Goal: Answer question/provide support: Share knowledge or assist other users

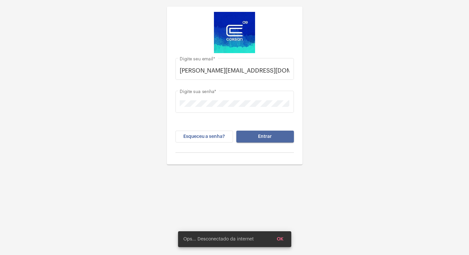
click at [277, 134] on button "Entrar" at bounding box center [265, 136] width 58 height 12
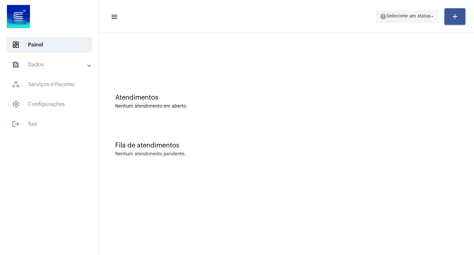
click at [425, 16] on span "Selecione um status" at bounding box center [409, 16] width 44 height 5
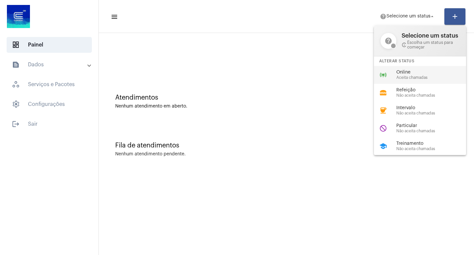
click at [393, 75] on div "online_prediction Online Aceita chamadas" at bounding box center [425, 75] width 103 height 18
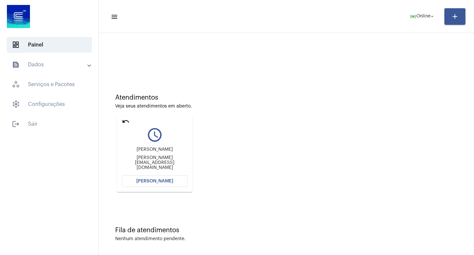
click at [177, 178] on button "[PERSON_NAME]" at bounding box center [155, 181] width 66 height 12
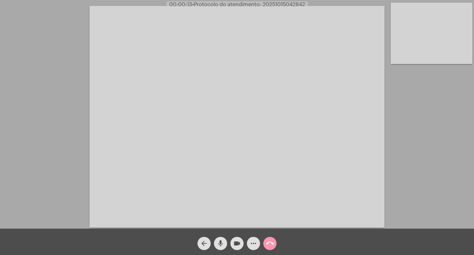
click at [281, 3] on span "• Protocolo do atendimento: 20251015042842" at bounding box center [248, 4] width 113 height 5
click at [253, 242] on mat-icon "more_horiz" at bounding box center [254, 243] width 8 height 8
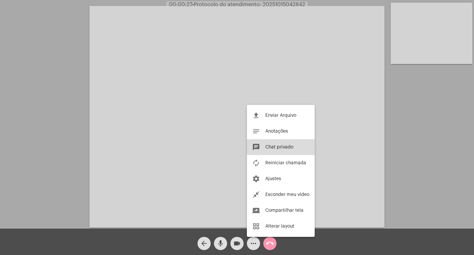
click at [276, 149] on span "Chat privado" at bounding box center [279, 147] width 28 height 5
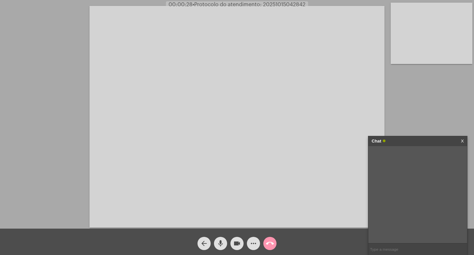
click at [391, 250] on input "text" at bounding box center [418, 249] width 99 height 12
paste input "20251015042842"
type input "protocolo: 20251015042842"
click at [397, 153] on span "25561456" at bounding box center [398, 154] width 19 height 5
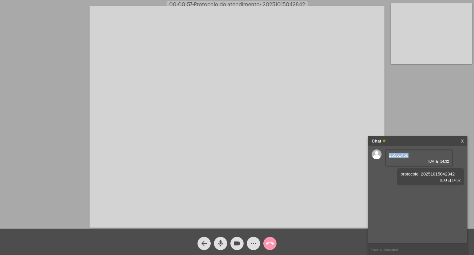
copy span "25561456"
click at [398, 190] on span "3394255" at bounding box center [397, 192] width 17 height 5
copy span "3394255"
click at [397, 230] on span "21361770" at bounding box center [398, 230] width 19 height 5
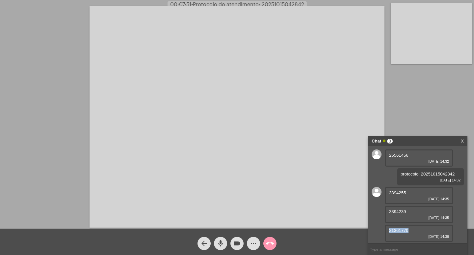
click at [397, 230] on span "21361770" at bounding box center [398, 230] width 19 height 5
copy span "21361770"
click at [236, 245] on mat-icon "videocam" at bounding box center [237, 243] width 8 height 8
click at [221, 245] on mat-icon "mic" at bounding box center [221, 243] width 8 height 8
click at [270, 240] on mat-icon "call_end" at bounding box center [270, 243] width 8 height 8
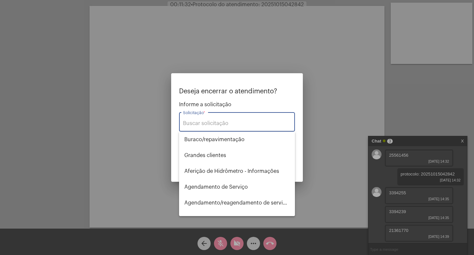
click at [253, 121] on input "Solicitação *" at bounding box center [237, 123] width 108 height 6
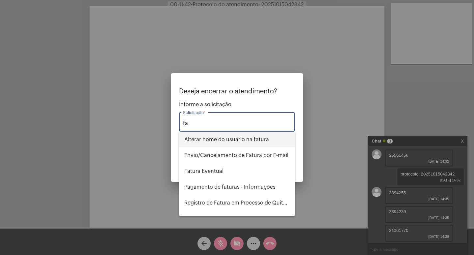
type input "f"
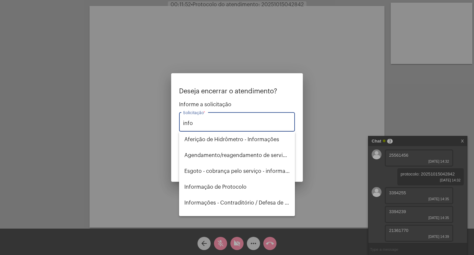
click at [218, 124] on input "info" at bounding box center [237, 123] width 108 height 6
type input "i"
click at [204, 186] on span "Pagamento de faturas - Informações" at bounding box center [236, 187] width 105 height 16
type input "Pagamento de faturas - Informações"
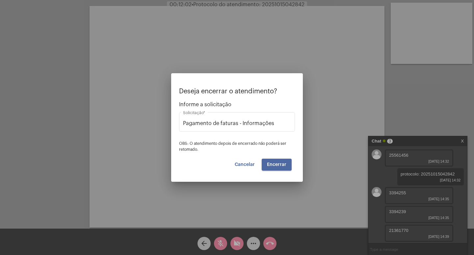
click at [280, 164] on span "Encerrar" at bounding box center [276, 164] width 19 height 5
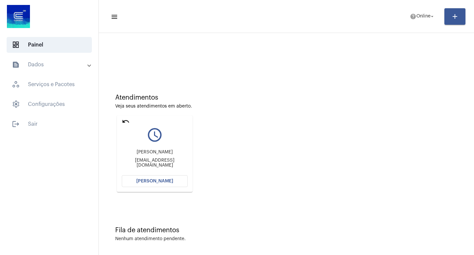
click at [163, 184] on button "[PERSON_NAME]" at bounding box center [155, 181] width 66 height 12
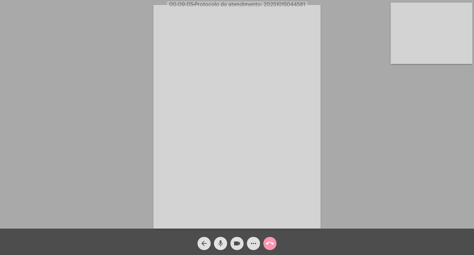
click at [219, 243] on mat-icon "mic" at bounding box center [221, 243] width 8 height 8
click at [234, 243] on mat-icon "videocam" at bounding box center [237, 243] width 8 height 8
click at [237, 241] on mat-icon "videocam_off" at bounding box center [237, 243] width 8 height 8
click at [222, 242] on mat-icon "mic_off" at bounding box center [221, 243] width 8 height 8
click at [218, 243] on mat-icon "mic" at bounding box center [221, 243] width 8 height 8
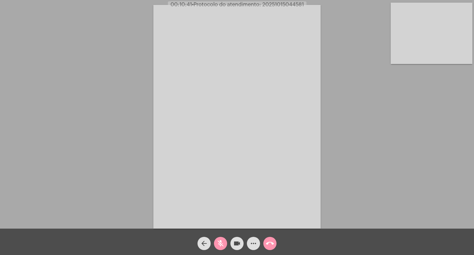
click at [218, 243] on mat-icon "mic_off" at bounding box center [221, 243] width 8 height 8
click at [218, 243] on mat-icon "mic" at bounding box center [221, 243] width 8 height 8
click at [221, 239] on mat-icon "mic_off" at bounding box center [221, 243] width 8 height 8
click at [221, 239] on mat-icon "mic" at bounding box center [221, 243] width 8 height 8
click at [219, 240] on mat-icon "mic_off" at bounding box center [221, 243] width 8 height 8
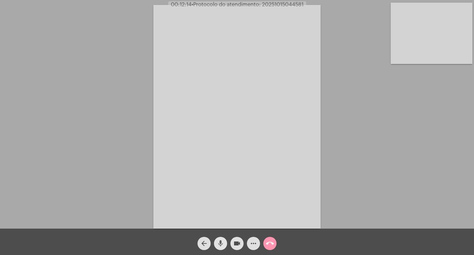
click at [220, 239] on mat-icon "mic" at bounding box center [221, 243] width 8 height 8
click at [220, 239] on mat-icon "mic_off" at bounding box center [221, 243] width 8 height 8
click at [220, 239] on mat-icon "mic" at bounding box center [221, 243] width 8 height 8
click at [220, 239] on mat-icon "mic_off" at bounding box center [221, 243] width 8 height 8
click at [222, 239] on span "mic" at bounding box center [221, 242] width 8 height 13
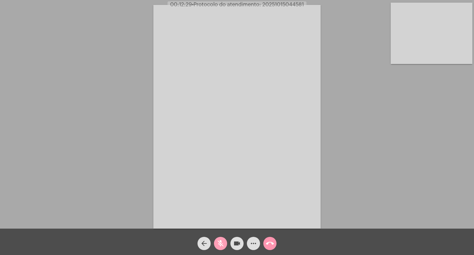
click at [222, 239] on span "mic_off" at bounding box center [221, 242] width 8 height 13
click at [253, 244] on mat-icon "more_horiz" at bounding box center [254, 243] width 8 height 8
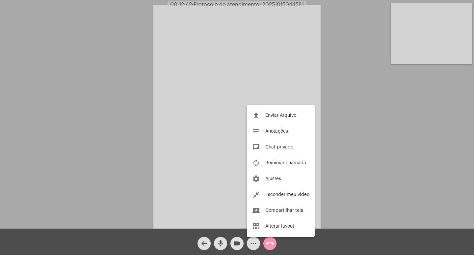
click at [221, 242] on div at bounding box center [237, 127] width 474 height 255
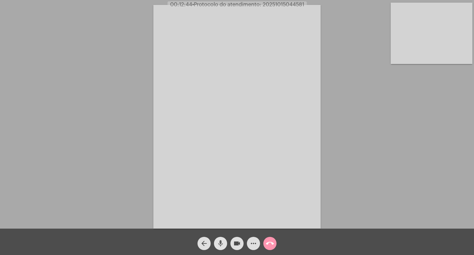
click at [221, 241] on mat-icon "mic" at bounding box center [221, 243] width 8 height 8
click at [221, 241] on mat-icon "mic_off" at bounding box center [221, 243] width 8 height 8
click at [221, 241] on mat-icon "mic" at bounding box center [221, 243] width 8 height 8
click at [221, 242] on mat-icon "mic_off" at bounding box center [221, 243] width 8 height 8
click at [221, 242] on mat-icon "mic" at bounding box center [221, 243] width 8 height 8
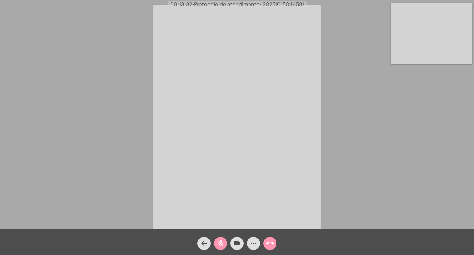
click at [278, 2] on span "• Protocolo do atendimento: 20251015044581" at bounding box center [248, 4] width 112 height 5
copy span "20251015044581"
click at [254, 242] on mat-icon "more_horiz" at bounding box center [254, 243] width 8 height 8
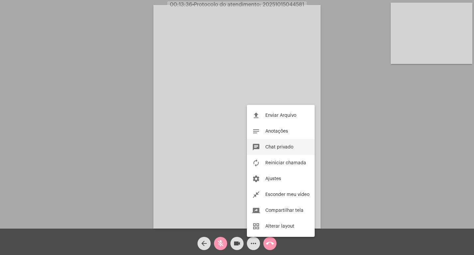
click at [277, 146] on span "Chat privado" at bounding box center [279, 147] width 28 height 5
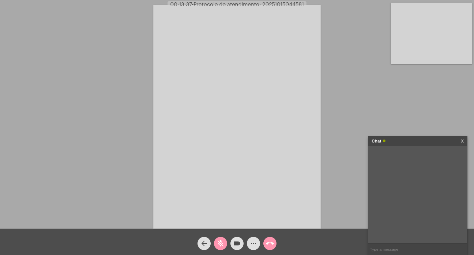
click at [421, 249] on input "text" at bounding box center [418, 249] width 99 height 12
paste input "20251015044581"
type input "PROTOCOLO: 20251015044581"
click at [401, 181] on link "https://neft-transfer-bucket.s3.amazonaws.com/temp-13d0922d-307d-e525-0612-38b6…" at bounding box center [412, 178] width 46 height 5
click at [220, 243] on mat-icon "mic_off" at bounding box center [221, 243] width 8 height 8
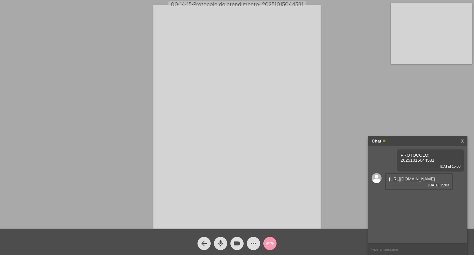
click at [218, 245] on mat-icon "mic" at bounding box center [221, 243] width 8 height 8
click at [219, 241] on mat-icon "mic_off" at bounding box center [221, 243] width 8 height 8
click at [220, 245] on mat-icon "mic" at bounding box center [221, 243] width 8 height 8
click at [418, 200] on link "https://neft-transfer-bucket.s3.amazonaws.com/temp-7f97a558-a024-1e67-032f-9e83…" at bounding box center [412, 197] width 46 height 5
click at [219, 241] on mat-icon "mic_off" at bounding box center [221, 243] width 8 height 8
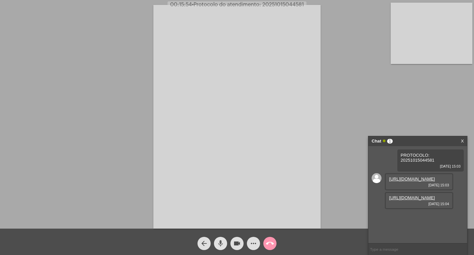
click at [223, 243] on mat-icon "mic" at bounding box center [221, 243] width 8 height 8
click at [237, 243] on mat-icon "videocam" at bounding box center [237, 243] width 8 height 8
click at [237, 243] on mat-icon "videocam_off" at bounding box center [237, 243] width 8 height 8
click at [415, 218] on link "https://neft-transfer-bucket.s3.amazonaws.com/temp-bee67790-33c9-9e4f-02a3-d4be…" at bounding box center [412, 216] width 46 height 5
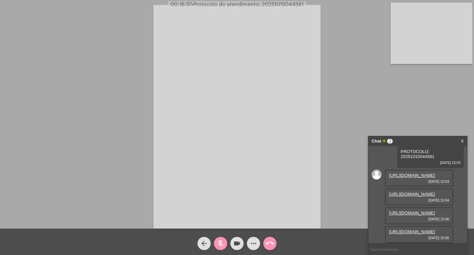
click at [406, 229] on link "https://neft-transfer-bucket.s3.amazonaws.com/temp-2dbf5ae4-c36e-c16f-1b6f-7d01…" at bounding box center [412, 231] width 46 height 5
click at [221, 243] on mat-icon "mic_off" at bounding box center [221, 243] width 8 height 8
click at [219, 243] on mat-icon "mic" at bounding box center [221, 243] width 8 height 8
click at [224, 240] on mat-icon "mic_off" at bounding box center [221, 243] width 8 height 8
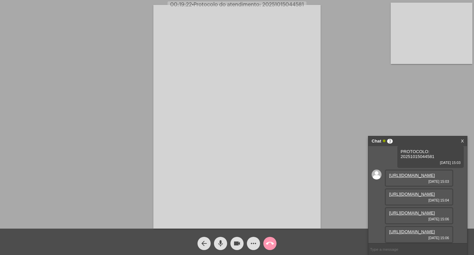
click at [222, 238] on span "mic" at bounding box center [221, 242] width 8 height 13
click at [413, 229] on link "https://neft-transfer-bucket.s3.amazonaws.com/temp-2dbf5ae4-c36e-c16f-1b6f-7d01…" at bounding box center [412, 231] width 46 height 5
click at [220, 242] on mat-icon "mic_off" at bounding box center [221, 243] width 8 height 8
click at [222, 243] on mat-icon "mic" at bounding box center [221, 243] width 8 height 8
click at [220, 243] on mat-icon "mic_off" at bounding box center [221, 243] width 8 height 8
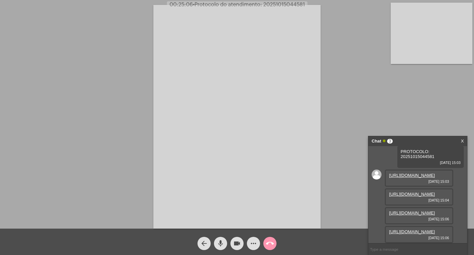
click at [222, 244] on mat-icon "mic" at bounding box center [221, 243] width 8 height 8
click at [222, 243] on mat-icon "mic_off" at bounding box center [221, 243] width 8 height 8
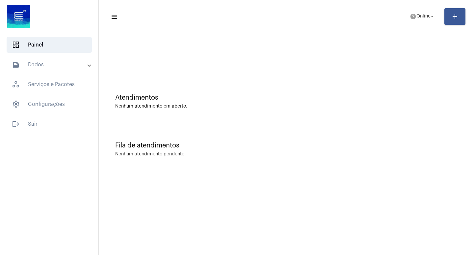
click at [52, 63] on mat-panel-title "text_snippet_outlined Dados" at bounding box center [50, 65] width 76 height 8
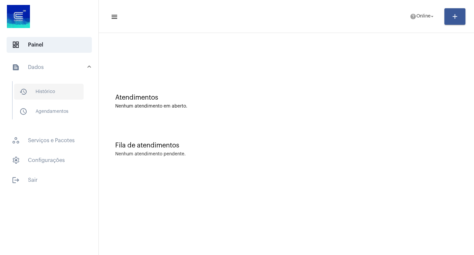
click at [52, 89] on span "history_outlined Histórico" at bounding box center [48, 92] width 69 height 16
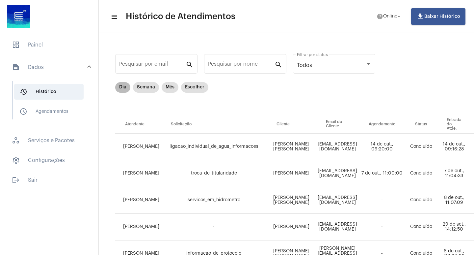
click at [121, 88] on mat-chip "Dia" at bounding box center [122, 87] width 15 height 11
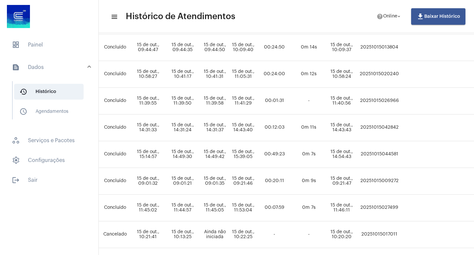
scroll to position [126, 341]
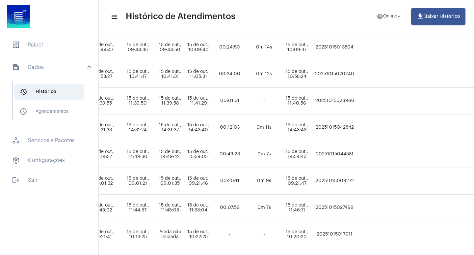
click at [356, 154] on td "20251015044581" at bounding box center [335, 154] width 42 height 27
copy td "20251015044581"
click at [35, 44] on span "dashboard Painel" at bounding box center [49, 45] width 85 height 16
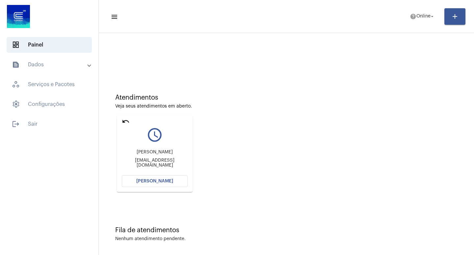
click at [167, 182] on span "[PERSON_NAME]" at bounding box center [154, 180] width 37 height 5
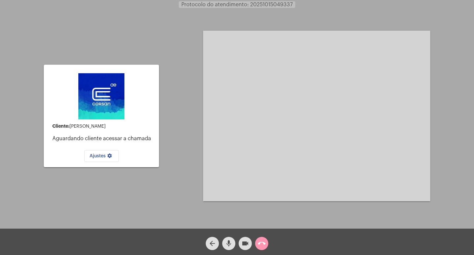
click at [157, 32] on div "Cliente: Renata Aguardando cliente acessar a chamada Ajustes settings" at bounding box center [101, 116] width 115 height 227
click at [244, 242] on mat-icon "videocam" at bounding box center [245, 243] width 8 height 8
click at [229, 242] on mat-icon "mic" at bounding box center [229, 243] width 8 height 8
click at [262, 242] on mat-icon "call_end" at bounding box center [262, 243] width 8 height 8
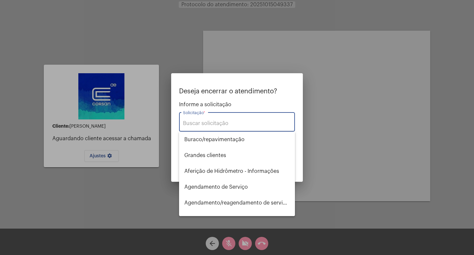
click at [221, 123] on input "Solicitação *" at bounding box center [237, 123] width 108 height 6
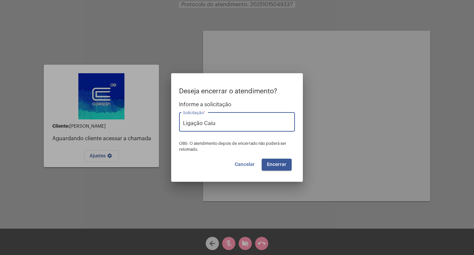
type input "Ligação Caiu"
click at [281, 165] on span "Encerrar" at bounding box center [276, 164] width 19 height 5
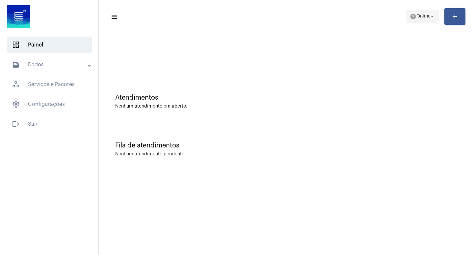
click at [422, 19] on span "help Online arrow_drop_down" at bounding box center [422, 16] width 25 height 12
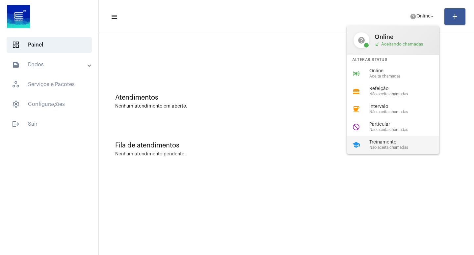
click at [388, 142] on span "Treinamento" at bounding box center [406, 142] width 75 height 5
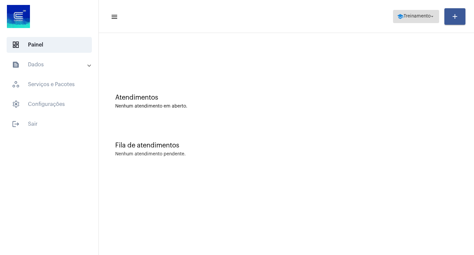
click at [410, 20] on span "school Treinamento arrow_drop_down" at bounding box center [416, 16] width 38 height 12
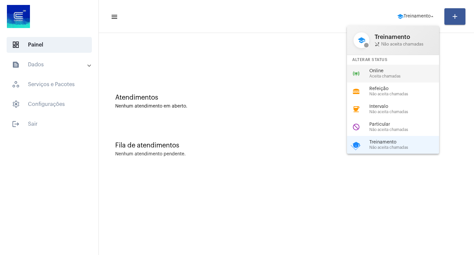
click at [382, 73] on span "Online" at bounding box center [406, 70] width 75 height 5
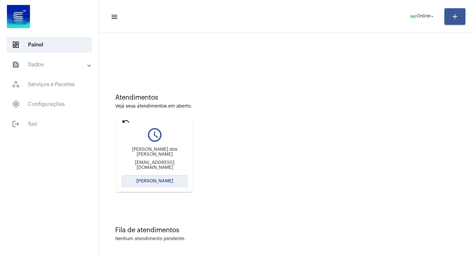
click at [170, 180] on span "[PERSON_NAME]" at bounding box center [154, 180] width 37 height 5
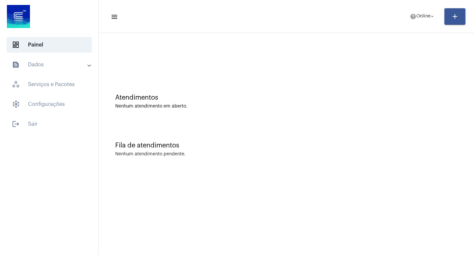
click at [162, 181] on mat-sidenav-content "menu help Online arrow_drop_down add Atendimentos Nenhum atendimento em aberto.…" at bounding box center [286, 127] width 375 height 255
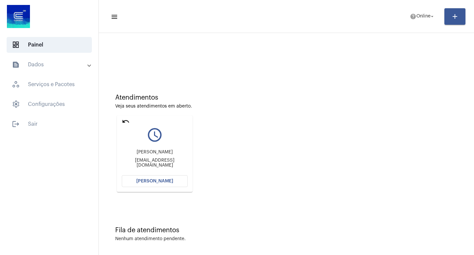
click at [177, 182] on button "[PERSON_NAME]" at bounding box center [155, 181] width 66 height 12
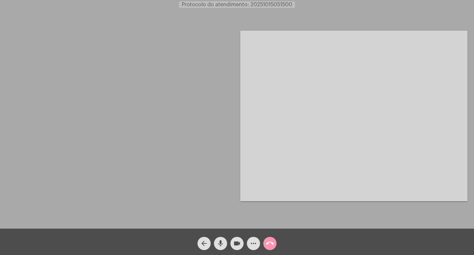
click at [264, 4] on span "Protocolo do atendimento: 20251015051500" at bounding box center [237, 4] width 111 height 5
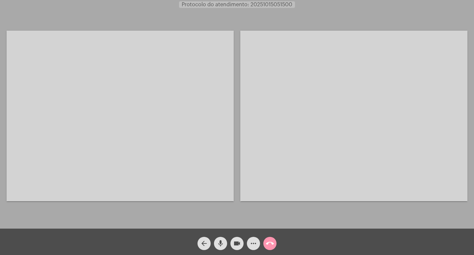
click at [264, 4] on span "Protocolo do atendimento: 20251015051500" at bounding box center [237, 4] width 111 height 5
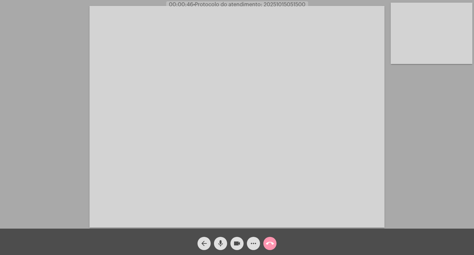
copy span "20251015051500"
click at [252, 243] on mat-icon "more_horiz" at bounding box center [254, 243] width 8 height 8
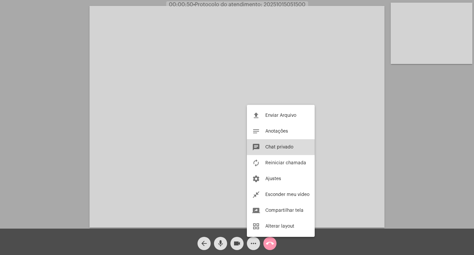
click at [284, 147] on span "Chat privado" at bounding box center [279, 147] width 28 height 5
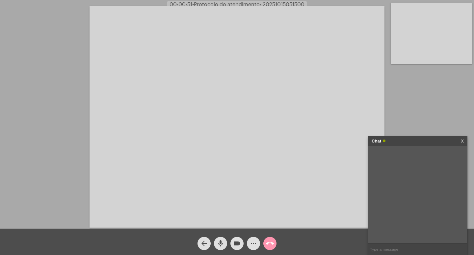
click at [404, 252] on input "text" at bounding box center [418, 249] width 99 height 12
paste input "20251015051500"
type input "PROTOCOLO 20251015051500"
click at [237, 243] on mat-icon "videocam" at bounding box center [237, 243] width 8 height 8
click at [222, 242] on mat-icon "mic" at bounding box center [221, 243] width 8 height 8
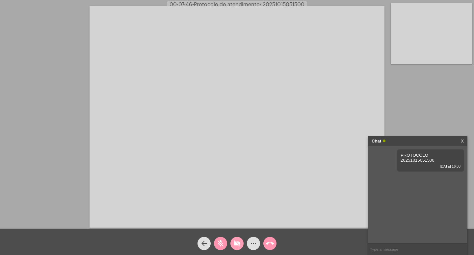
click at [240, 243] on mat-icon "videocam_off" at bounding box center [237, 243] width 8 height 8
click at [220, 243] on mat-icon "mic_off" at bounding box center [221, 243] width 8 height 8
click at [222, 242] on mat-icon "mic" at bounding box center [221, 243] width 8 height 8
click at [220, 242] on mat-icon "mic_off" at bounding box center [221, 243] width 8 height 8
click at [239, 243] on mat-icon "videocam" at bounding box center [237, 243] width 8 height 8
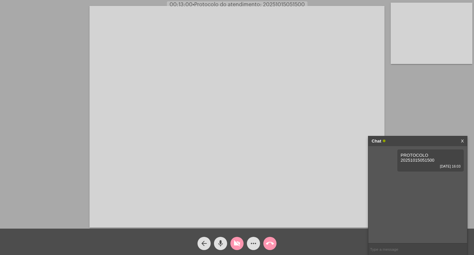
click at [223, 243] on mat-icon "mic" at bounding box center [221, 243] width 8 height 8
click at [237, 243] on mat-icon "videocam_off" at bounding box center [237, 243] width 8 height 8
click at [219, 242] on mat-icon "mic_off" at bounding box center [221, 243] width 8 height 8
click at [221, 242] on mat-icon "mic" at bounding box center [221, 243] width 8 height 8
click at [218, 242] on mat-icon "mic_off" at bounding box center [221, 243] width 8 height 8
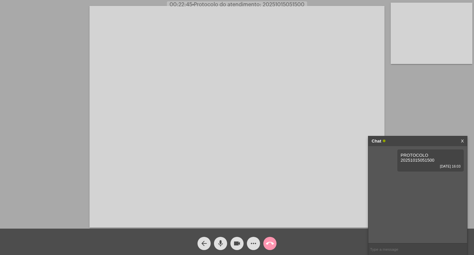
click at [289, 2] on span "• Protocolo do atendimento: 20251015051500" at bounding box center [248, 4] width 112 height 5
copy span "20251015051500"
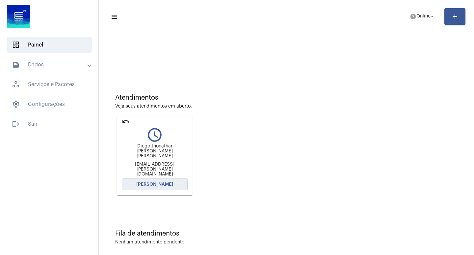
click at [163, 182] on span "[PERSON_NAME]" at bounding box center [154, 184] width 37 height 5
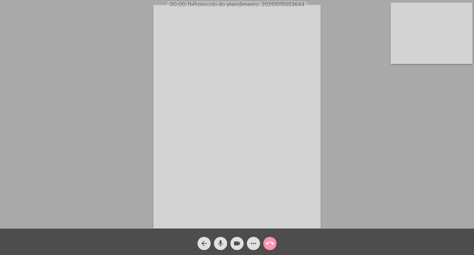
click at [223, 245] on mat-icon "mic" at bounding box center [221, 243] width 8 height 8
click at [221, 244] on mat-icon "mic_off" at bounding box center [221, 243] width 8 height 8
click at [241, 246] on mat-icon "videocam" at bounding box center [237, 243] width 8 height 8
click at [237, 244] on mat-icon "videocam_off" at bounding box center [237, 243] width 8 height 8
click at [224, 243] on mat-icon "mic" at bounding box center [221, 243] width 8 height 8
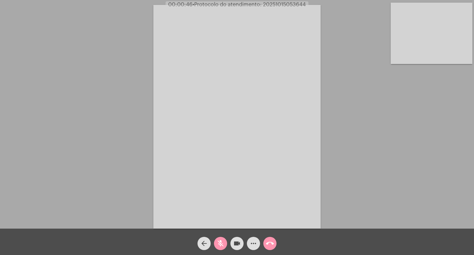
click at [221, 242] on mat-icon "mic_off" at bounding box center [221, 243] width 8 height 8
click at [223, 243] on mat-icon "mic" at bounding box center [221, 243] width 8 height 8
click at [220, 243] on mat-icon "mic_off" at bounding box center [221, 243] width 8 height 8
click at [238, 242] on mat-icon "videocam" at bounding box center [237, 243] width 8 height 8
click at [220, 240] on mat-icon "mic" at bounding box center [221, 243] width 8 height 8
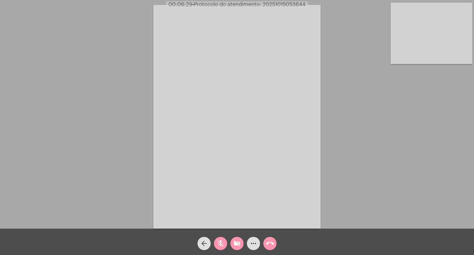
click at [220, 243] on mat-icon "mic_off" at bounding box center [221, 243] width 8 height 8
click at [223, 244] on mat-icon "mic" at bounding box center [221, 243] width 8 height 8
click at [214, 226] on video at bounding box center [236, 116] width 167 height 223
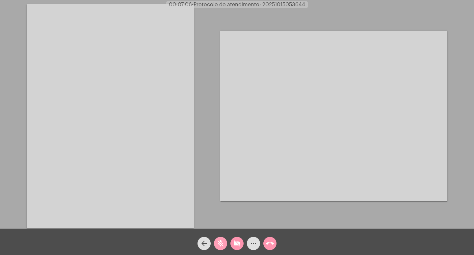
click at [224, 243] on mat-icon "mic_off" at bounding box center [221, 243] width 8 height 8
click at [239, 246] on mat-icon "videocam_off" at bounding box center [237, 243] width 8 height 8
click at [161, 154] on video at bounding box center [110, 115] width 167 height 223
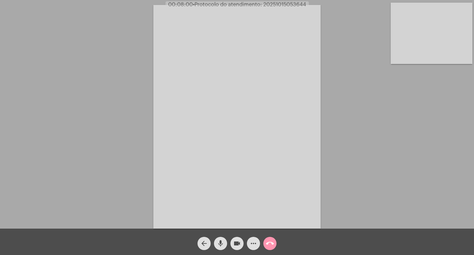
click at [221, 243] on mat-icon "mic" at bounding box center [221, 243] width 8 height 8
click at [217, 244] on mat-icon "mic_off" at bounding box center [221, 243] width 8 height 8
click at [237, 243] on mat-icon "videocam" at bounding box center [237, 243] width 8 height 8
click at [219, 245] on mat-icon "mic" at bounding box center [221, 243] width 8 height 8
click at [271, 245] on mat-icon "call_end" at bounding box center [270, 243] width 8 height 8
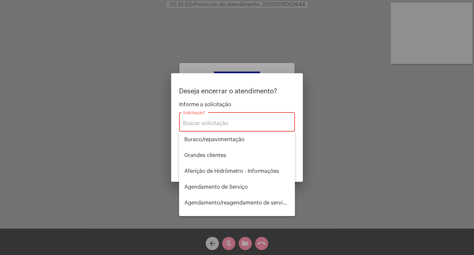
click at [216, 120] on div "Solicitação *" at bounding box center [237, 121] width 108 height 21
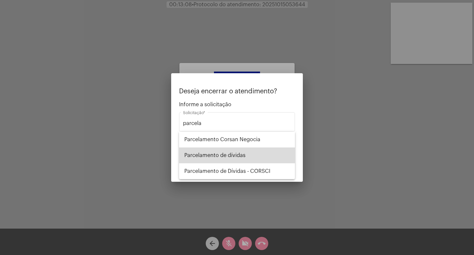
click at [206, 154] on span "Parcelamento de dívidas" at bounding box center [236, 155] width 105 height 16
type input "Parcelamento de dívidas"
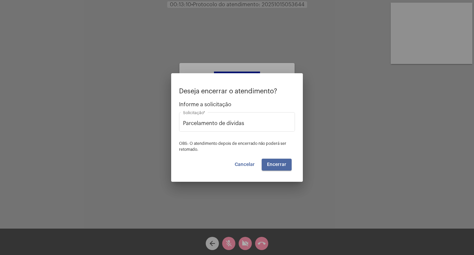
click at [285, 166] on span "Encerrar" at bounding box center [276, 164] width 19 height 5
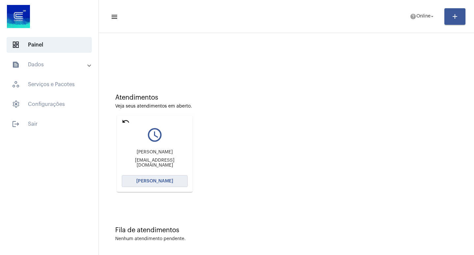
click at [165, 180] on span "[PERSON_NAME]" at bounding box center [154, 180] width 37 height 5
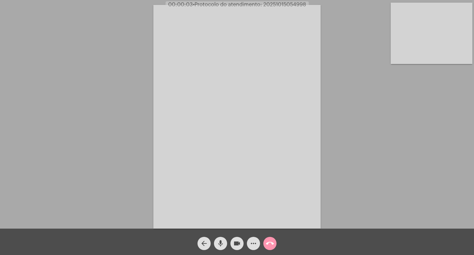
click at [217, 244] on mat-icon "mic" at bounding box center [221, 243] width 8 height 8
click at [218, 243] on mat-icon "mic_off" at bounding box center [221, 243] width 8 height 8
click at [218, 243] on mat-icon "mic" at bounding box center [221, 243] width 8 height 8
click at [218, 245] on mat-icon "mic_off" at bounding box center [221, 243] width 8 height 8
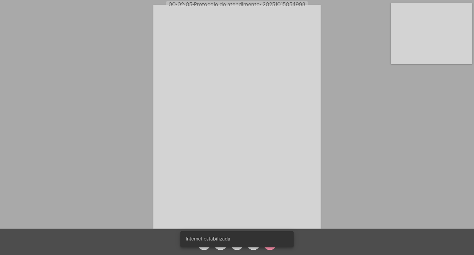
click at [221, 247] on div "Internet estabilizada" at bounding box center [237, 239] width 129 height 32
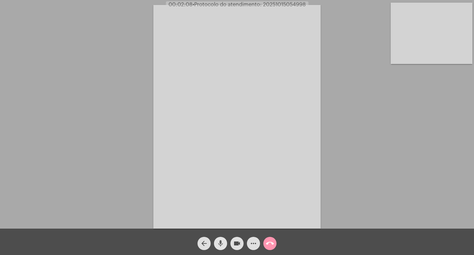
click at [225, 242] on button "mic" at bounding box center [220, 242] width 13 height 13
click at [220, 241] on mat-icon "mic_off" at bounding box center [221, 243] width 8 height 8
click at [222, 243] on mat-icon "mic" at bounding box center [221, 243] width 8 height 8
click at [221, 239] on mat-icon "mic_off" at bounding box center [221, 243] width 8 height 8
click at [221, 243] on mat-icon "mic" at bounding box center [221, 243] width 8 height 8
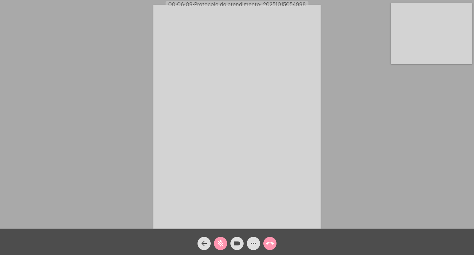
click at [221, 244] on mat-icon "mic_off" at bounding box center [221, 243] width 8 height 8
click at [254, 242] on mat-icon "more_horiz" at bounding box center [254, 243] width 8 height 8
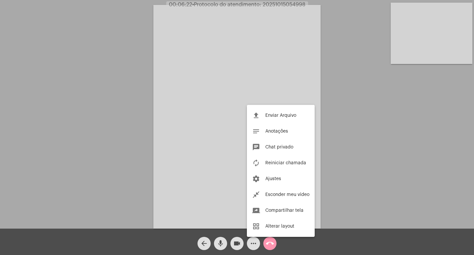
click at [202, 207] on div at bounding box center [237, 127] width 474 height 255
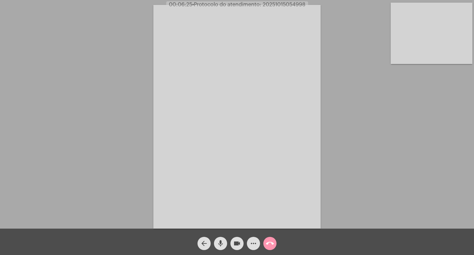
click at [224, 246] on mat-icon "mic" at bounding box center [221, 243] width 8 height 8
click at [240, 240] on mat-icon "videocam" at bounding box center [237, 243] width 8 height 8
click at [235, 241] on mat-icon "videocam_off" at bounding box center [237, 243] width 8 height 8
click at [272, 3] on span "• Protocolo do atendimento: 20251015054998" at bounding box center [248, 4] width 113 height 5
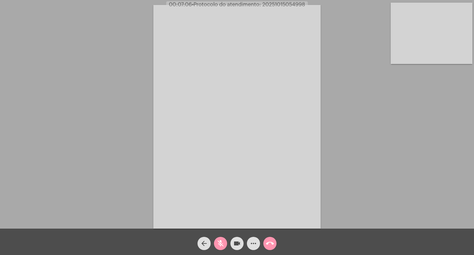
copy span "20251015054998"
click at [220, 239] on span "mic_off" at bounding box center [221, 242] width 8 height 13
click at [223, 243] on mat-icon "mic" at bounding box center [221, 243] width 8 height 8
click at [222, 243] on mat-icon "mic_off" at bounding box center [221, 243] width 8 height 8
click at [222, 243] on mat-icon "mic" at bounding box center [221, 243] width 8 height 8
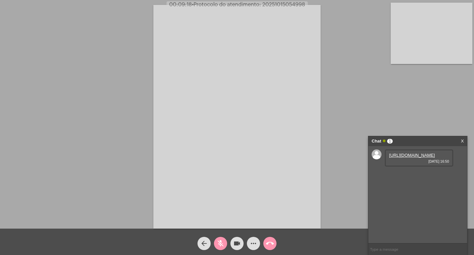
click at [338, 142] on div "Acessando Câmera e Microfone..." at bounding box center [237, 116] width 473 height 228
click at [413, 157] on link "[URL][DOMAIN_NAME]" at bounding box center [412, 154] width 46 height 5
click at [223, 243] on mat-icon "mic_off" at bounding box center [221, 243] width 8 height 8
click at [224, 243] on mat-icon "mic" at bounding box center [221, 243] width 8 height 8
click at [222, 243] on mat-icon "mic_off" at bounding box center [221, 243] width 8 height 8
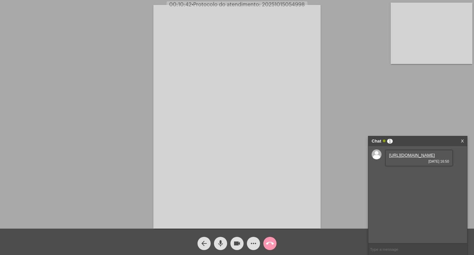
click at [221, 244] on mat-icon "mic" at bounding box center [221, 243] width 8 height 8
click at [234, 244] on mat-icon "videocam" at bounding box center [237, 243] width 8 height 8
click at [219, 243] on mat-icon "mic_off" at bounding box center [221, 243] width 8 height 8
click at [238, 246] on mat-icon "videocam_off" at bounding box center [237, 243] width 8 height 8
click at [220, 242] on mat-icon "mic" at bounding box center [221, 243] width 8 height 8
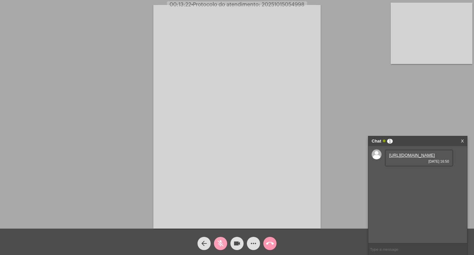
click at [220, 242] on mat-icon "mic_off" at bounding box center [221, 243] width 8 height 8
click at [221, 242] on mat-icon "mic" at bounding box center [221, 243] width 8 height 8
click at [237, 238] on span "videocam" at bounding box center [237, 242] width 8 height 13
click at [220, 243] on mat-icon "mic_off" at bounding box center [221, 243] width 8 height 8
click at [234, 244] on mat-icon "videocam_off" at bounding box center [237, 243] width 8 height 8
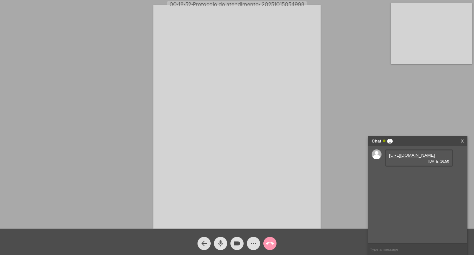
click at [222, 242] on mat-icon "mic" at bounding box center [221, 243] width 8 height 8
click at [222, 242] on mat-icon "mic_off" at bounding box center [221, 243] width 8 height 8
click at [219, 243] on mat-icon "mic" at bounding box center [221, 243] width 8 height 8
click at [222, 243] on mat-icon "mic_off" at bounding box center [221, 243] width 8 height 8
click at [220, 241] on mat-icon "mic" at bounding box center [221, 243] width 8 height 8
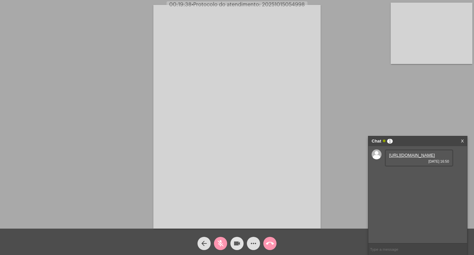
click at [235, 244] on mat-icon "videocam" at bounding box center [237, 243] width 8 height 8
click at [235, 244] on mat-icon "videocam_off" at bounding box center [237, 243] width 8 height 8
click at [221, 245] on mat-icon "mic_off" at bounding box center [221, 243] width 8 height 8
click at [221, 243] on mat-icon "mic" at bounding box center [221, 243] width 8 height 8
click at [236, 242] on mat-icon "videocam" at bounding box center [237, 243] width 8 height 8
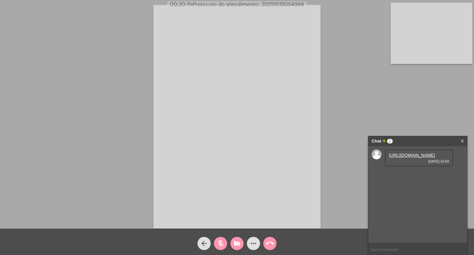
click at [236, 243] on mat-icon "videocam_off" at bounding box center [237, 243] width 8 height 8
click at [272, 4] on span "• Protocolo do atendimento: 20251015054998" at bounding box center [248, 4] width 113 height 5
click at [338, 73] on div "Acessando Câmera e Microfone..." at bounding box center [237, 116] width 473 height 228
click at [237, 242] on mat-icon "videocam" at bounding box center [237, 243] width 8 height 8
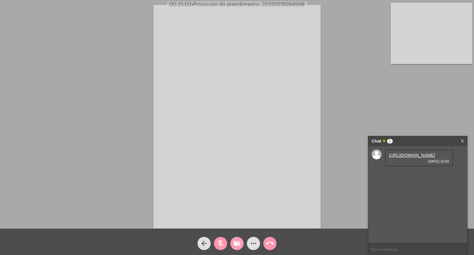
click at [239, 240] on mat-icon "videocam_off" at bounding box center [237, 243] width 8 height 8
click at [221, 246] on mat-icon "mic_off" at bounding box center [221, 243] width 8 height 8
click at [223, 245] on mat-icon "mic" at bounding box center [221, 243] width 8 height 8
click at [413, 176] on link "[URL][DOMAIN_NAME]" at bounding box center [412, 173] width 46 height 5
click at [218, 243] on mat-icon "mic_off" at bounding box center [221, 243] width 8 height 8
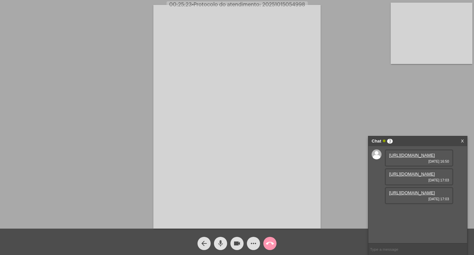
click at [221, 243] on mat-icon "mic" at bounding box center [221, 243] width 8 height 8
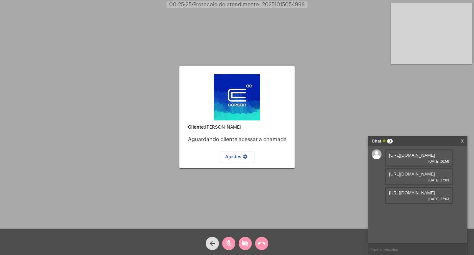
click at [264, 241] on mat-icon "call_end" at bounding box center [262, 243] width 8 height 8
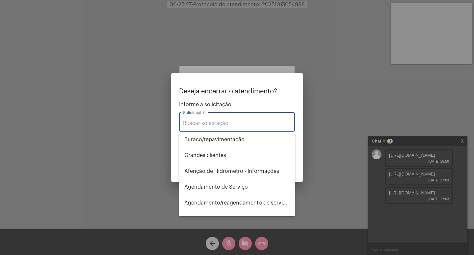
click at [251, 119] on div "Solicitação *" at bounding box center [237, 121] width 108 height 21
click at [196, 125] on input "infor" at bounding box center [237, 123] width 108 height 6
click at [196, 124] on input "infor" at bounding box center [237, 123] width 108 height 6
type input "i"
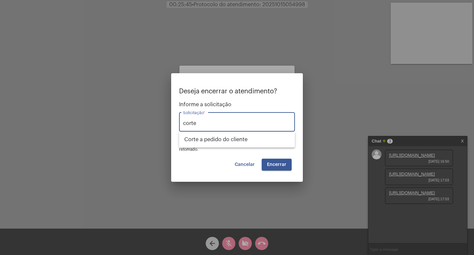
click at [205, 125] on input "corte" at bounding box center [237, 123] width 108 height 6
type input "c"
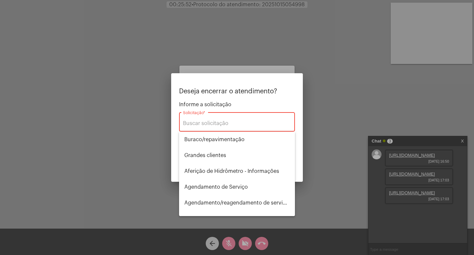
click at [211, 123] on input "Solicitação *" at bounding box center [237, 123] width 108 height 6
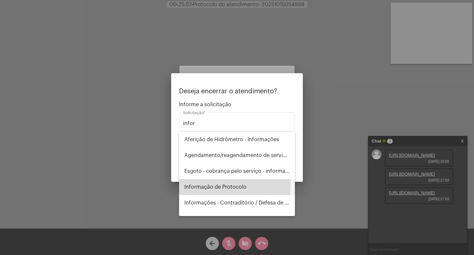
click at [213, 185] on span "Informação de Protocolo" at bounding box center [236, 187] width 105 height 16
type input "Informação de Protocolo"
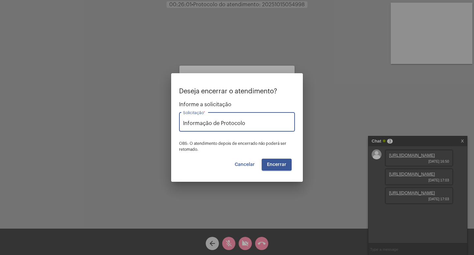
click at [280, 164] on span "Encerrar" at bounding box center [276, 164] width 19 height 5
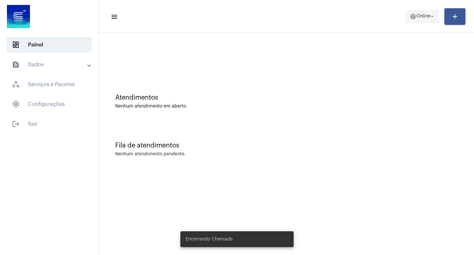
click at [425, 18] on span "Online" at bounding box center [424, 16] width 14 height 5
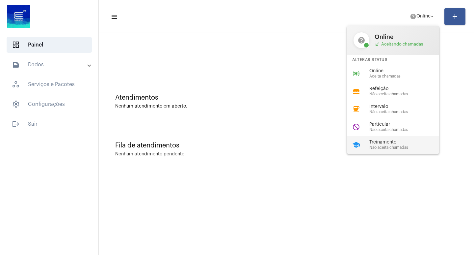
click at [390, 138] on div "school Treinamento Não aceita chamadas" at bounding box center [398, 145] width 103 height 18
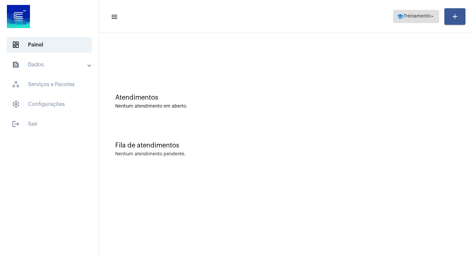
click at [424, 16] on span "Treinamento" at bounding box center [417, 16] width 27 height 5
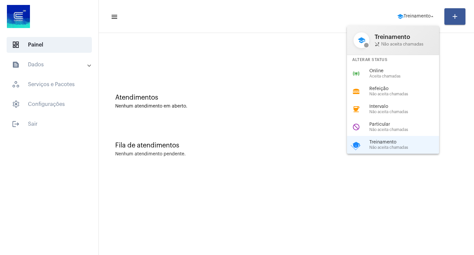
click at [286, 58] on div at bounding box center [237, 127] width 474 height 255
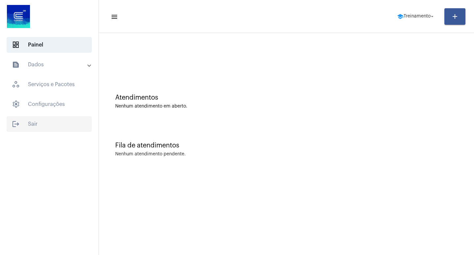
click at [30, 125] on span "logout Sair" at bounding box center [49, 124] width 85 height 16
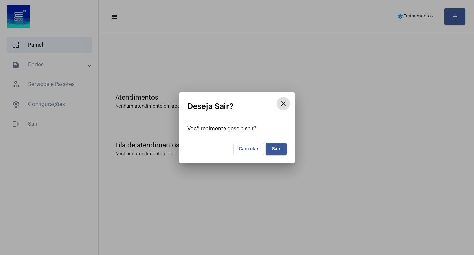
click at [250, 47] on div at bounding box center [237, 127] width 474 height 255
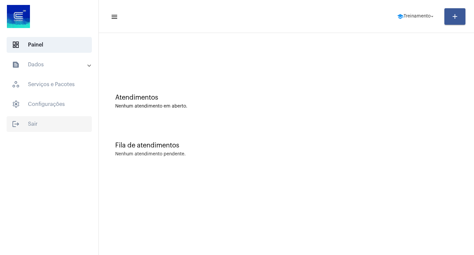
click at [36, 124] on span "logout Sair" at bounding box center [49, 124] width 85 height 16
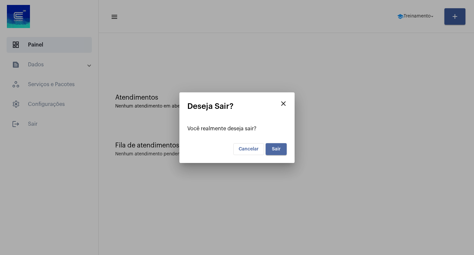
click at [276, 151] on button "Sair" at bounding box center [276, 149] width 21 height 12
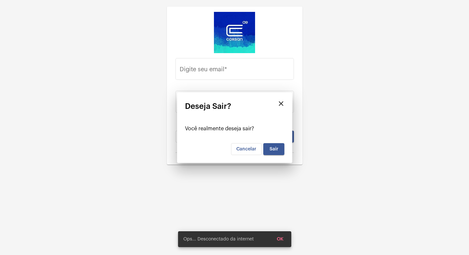
type input "[PERSON_NAME][EMAIL_ADDRESS][PERSON_NAME][DOMAIN_NAME]"
